Goal: Navigation & Orientation: Find specific page/section

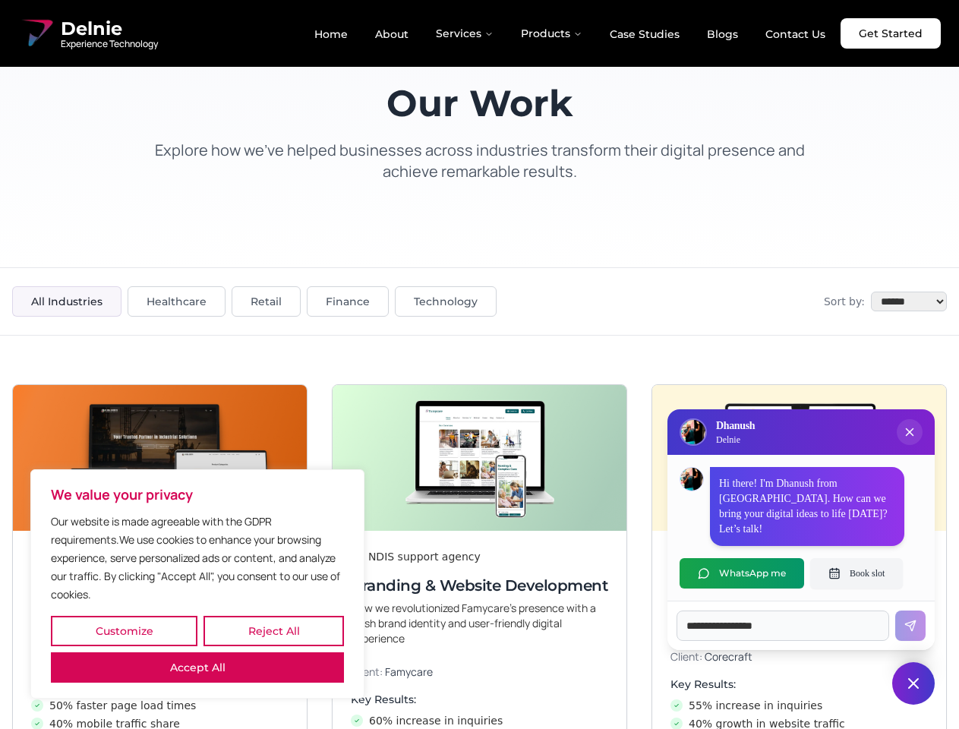
click at [124, 631] on button "Customize" at bounding box center [124, 631] width 147 height 30
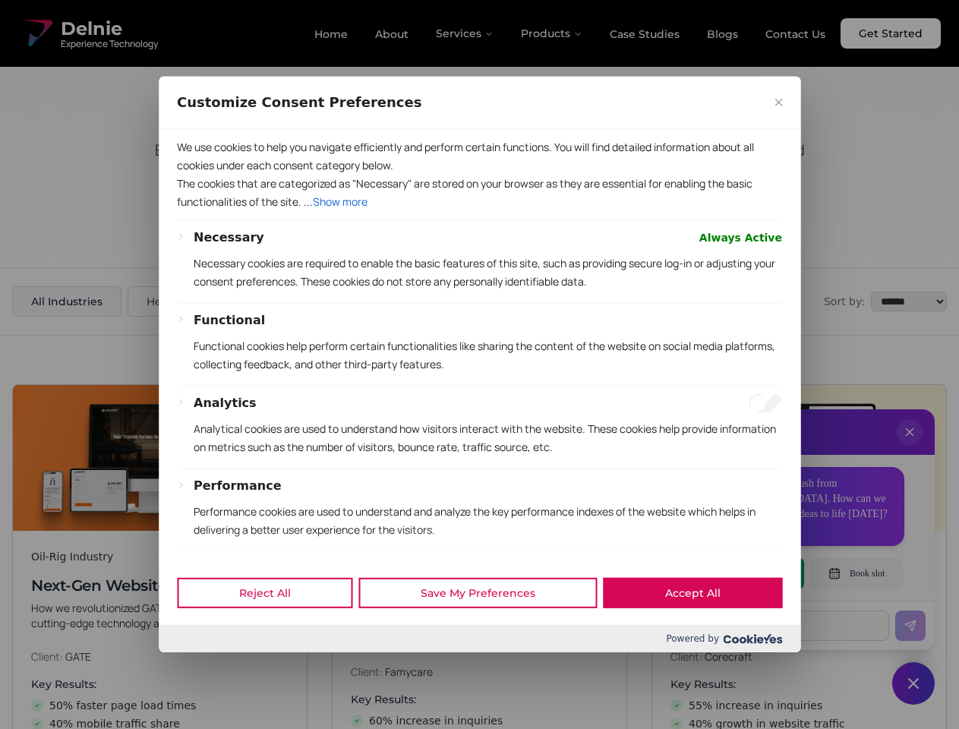
click at [273, 631] on div "Customize Consent Preferences We use cookies to help you navigate efficiently a…" at bounding box center [480, 365] width 642 height 576
click at [198, 668] on div at bounding box center [479, 364] width 959 height 729
click at [479, 365] on p "Functional cookies help perform certain functionalities like sharing the conten…" at bounding box center [488, 355] width 589 height 36
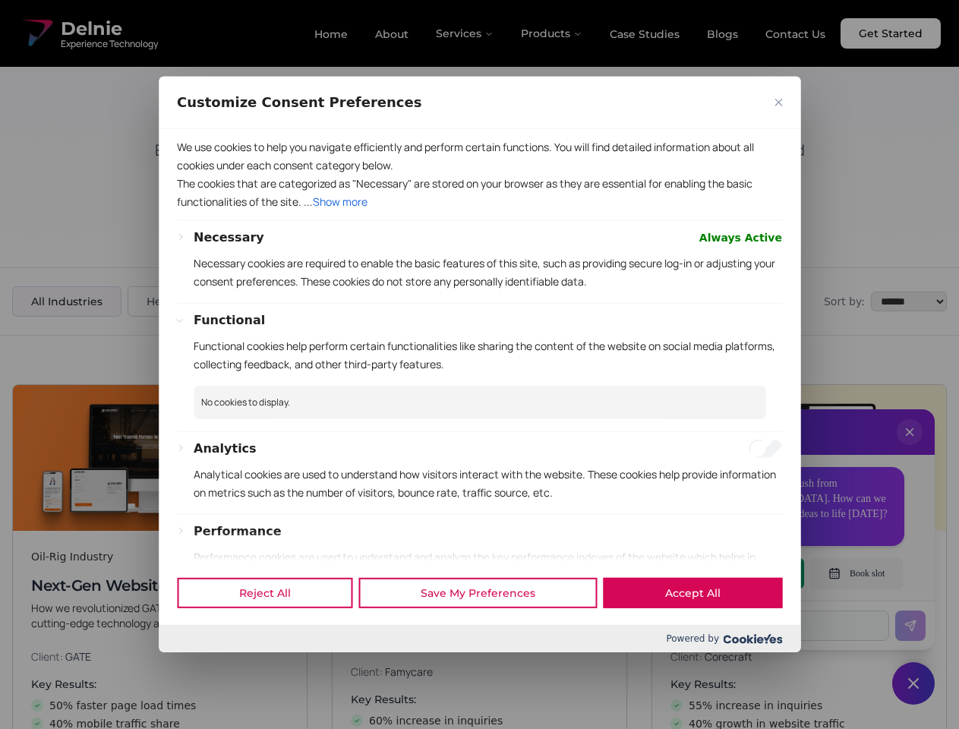
click at [910, 447] on div at bounding box center [479, 364] width 959 height 729
click at [742, 574] on div "Reject All Save My Preferences Accept All" at bounding box center [480, 593] width 642 height 65
click at [857, 574] on div at bounding box center [479, 364] width 959 height 729
click at [914, 684] on div at bounding box center [479, 364] width 959 height 729
click at [466, 33] on div at bounding box center [479, 364] width 959 height 729
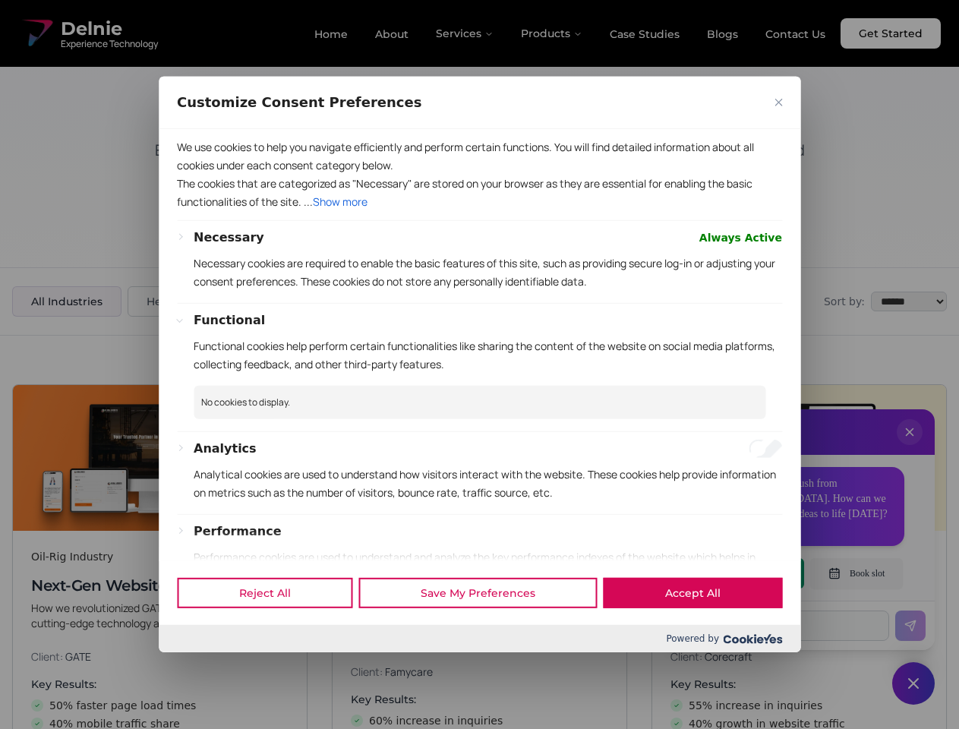
click at [552, 33] on div at bounding box center [479, 364] width 959 height 729
